Goal: Transaction & Acquisition: Purchase product/service

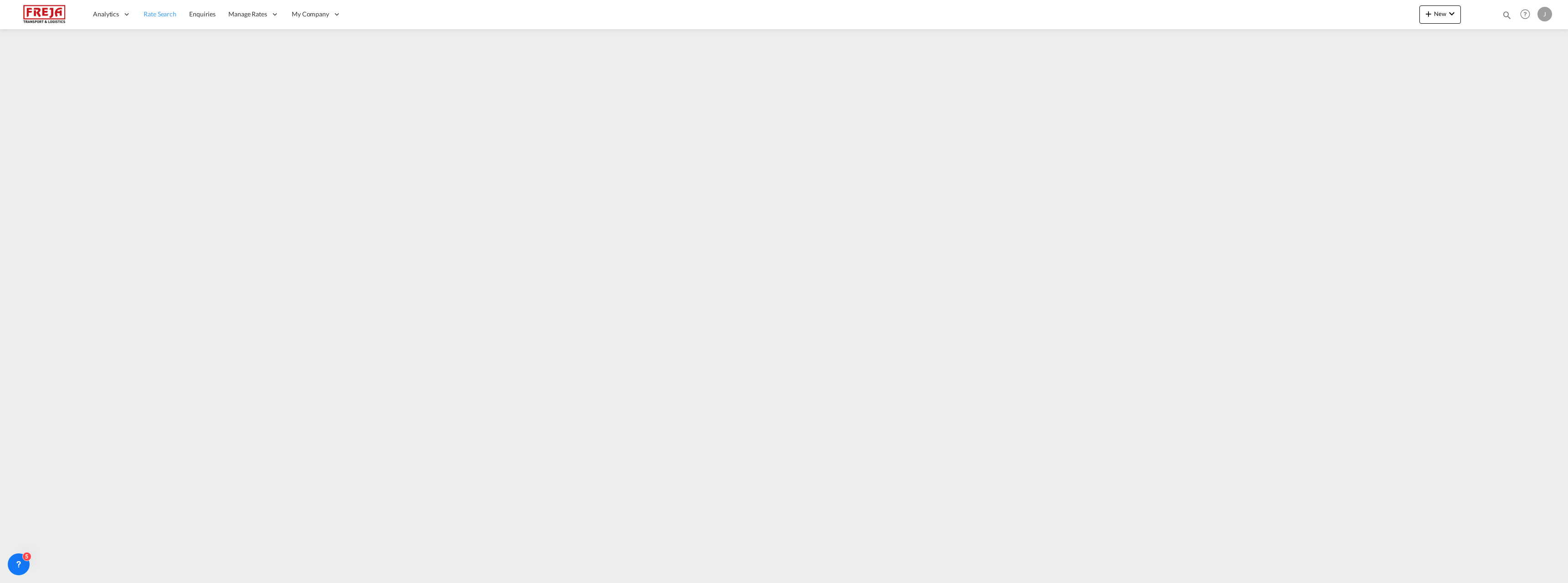
click at [164, 13] on span "Rate Search" at bounding box center [160, 14] width 33 height 8
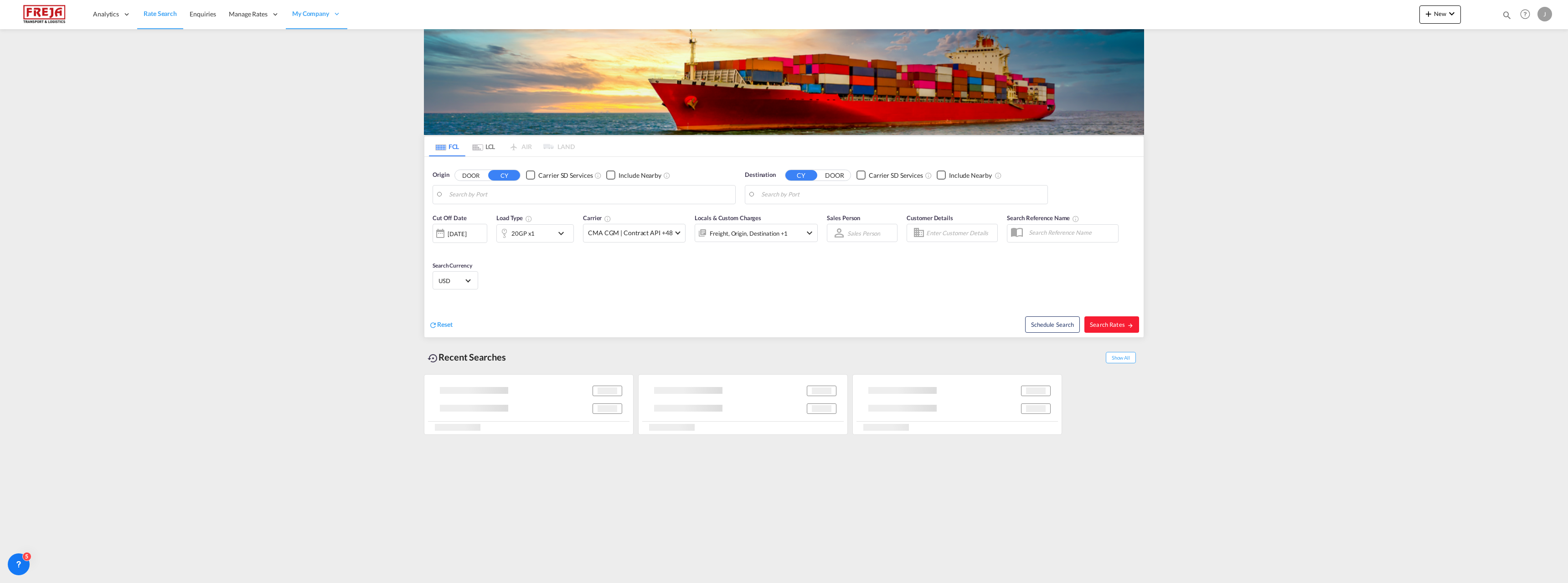
type input "Raumo (Rauma), [GEOGRAPHIC_DATA]"
type input "Penang, MYNTL"
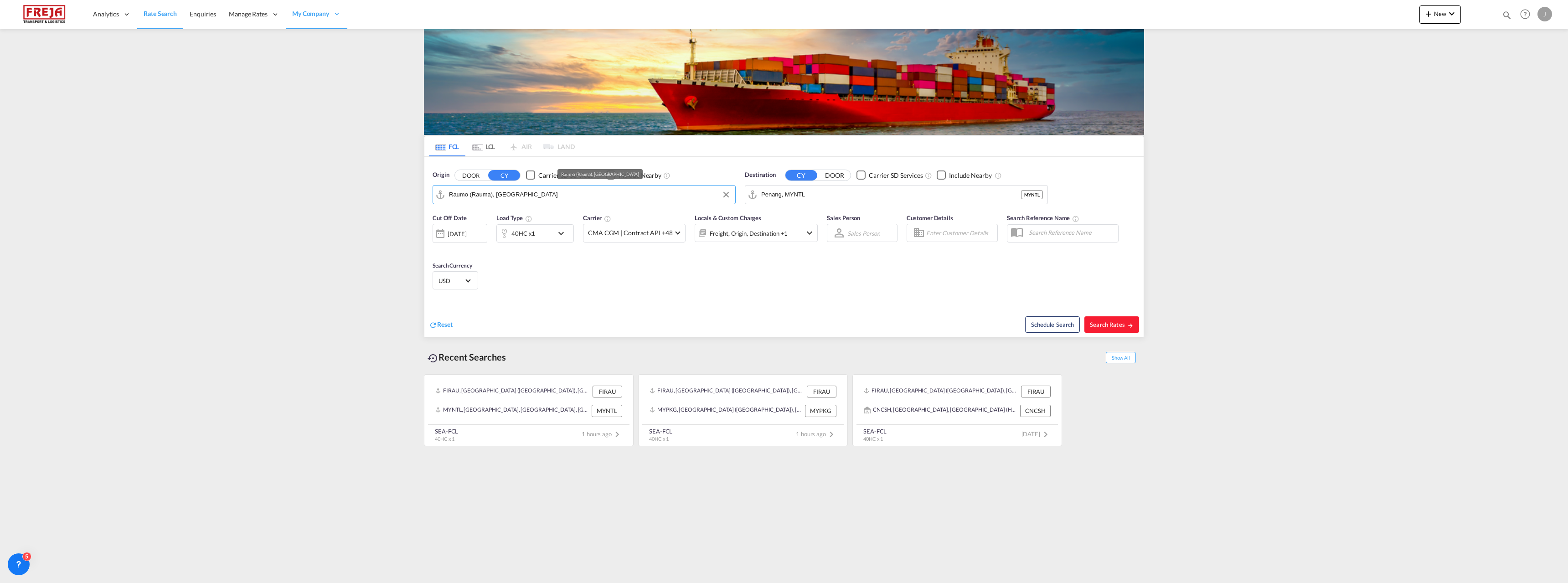
click at [467, 194] on input "Raumo (Rauma), [GEOGRAPHIC_DATA]" at bounding box center [589, 195] width 281 height 14
click at [468, 220] on div "[GEOGRAPHIC_DATA] [GEOGRAPHIC_DATA] THBKK" at bounding box center [519, 219] width 173 height 27
type input "[GEOGRAPHIC_DATA], THBKK"
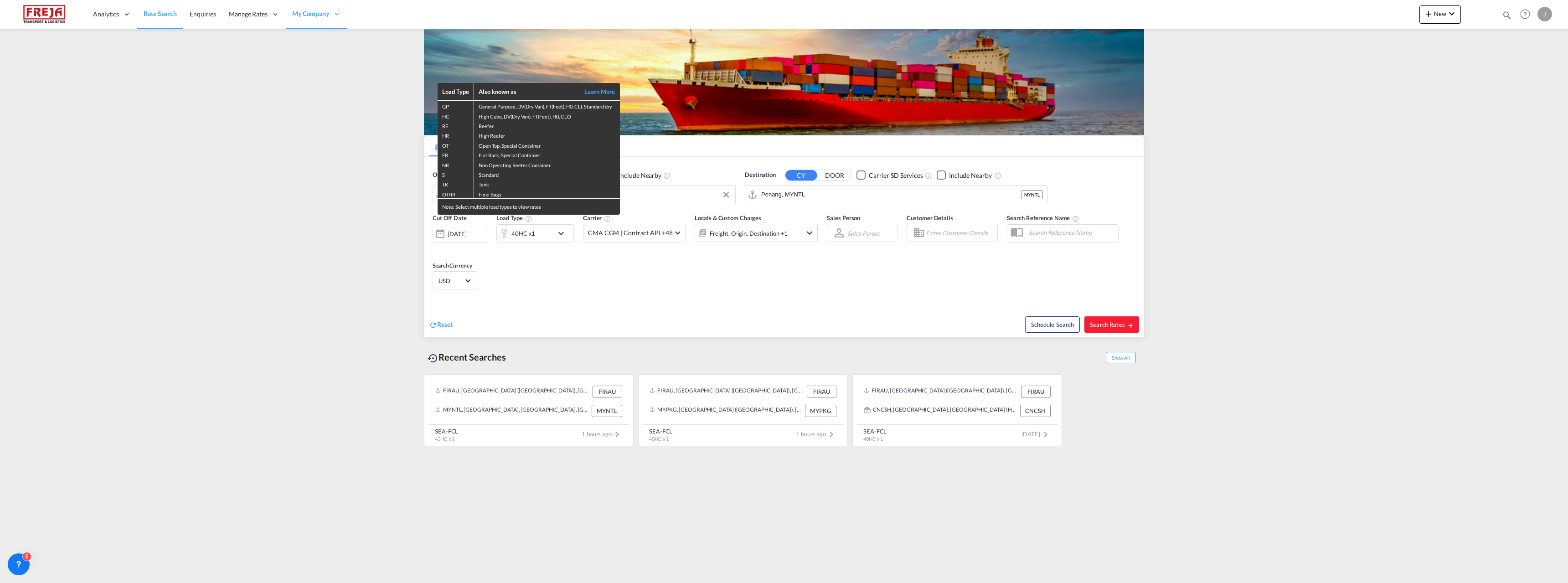
click at [796, 195] on div "Load Type Also known as Learn More GP General Purpose, DV(Dry Van), FT(Feet), H…" at bounding box center [784, 292] width 1568 height 583
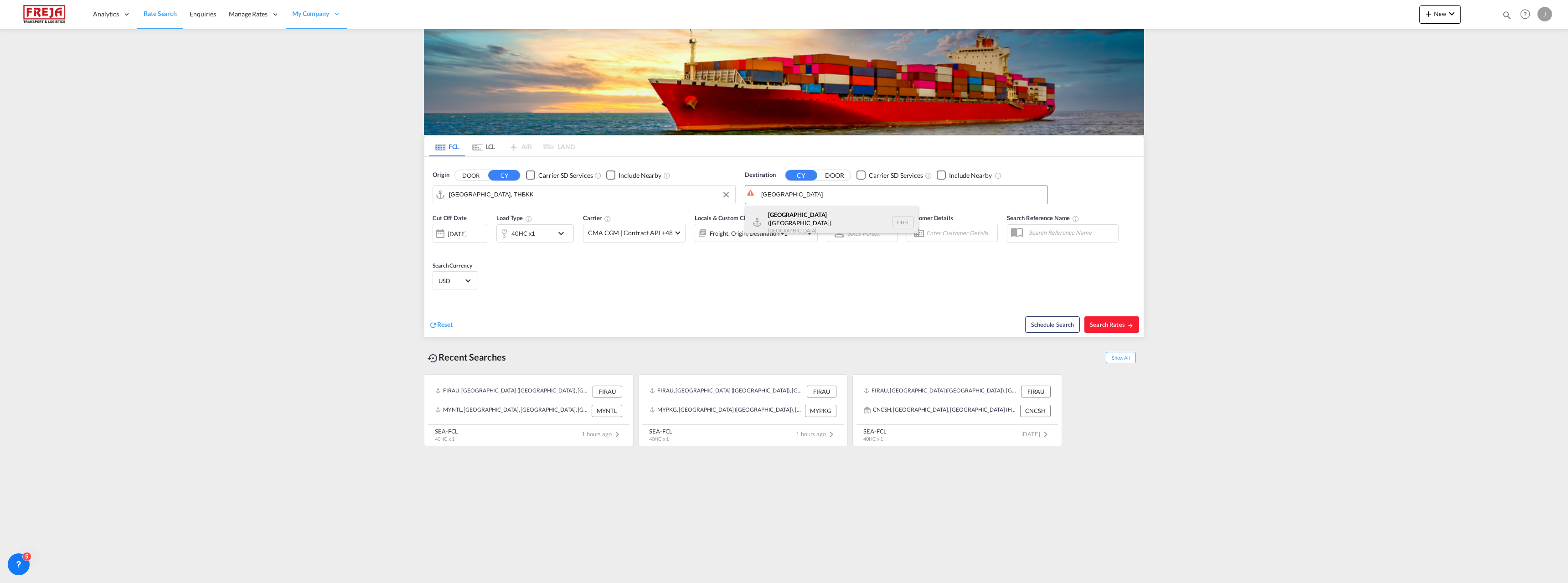
click at [792, 214] on div "[GEOGRAPHIC_DATA] ([GEOGRAPHIC_DATA]) [GEOGRAPHIC_DATA] [GEOGRAPHIC_DATA]" at bounding box center [832, 222] width 173 height 33
type input "[GEOGRAPHIC_DATA] ([GEOGRAPHIC_DATA]), [GEOGRAPHIC_DATA]"
click at [1111, 327] on span "Search Rates" at bounding box center [1112, 325] width 44 height 8
type input "THBKK to FIHEL / [DATE]"
